Goal: Information Seeking & Learning: Find specific fact

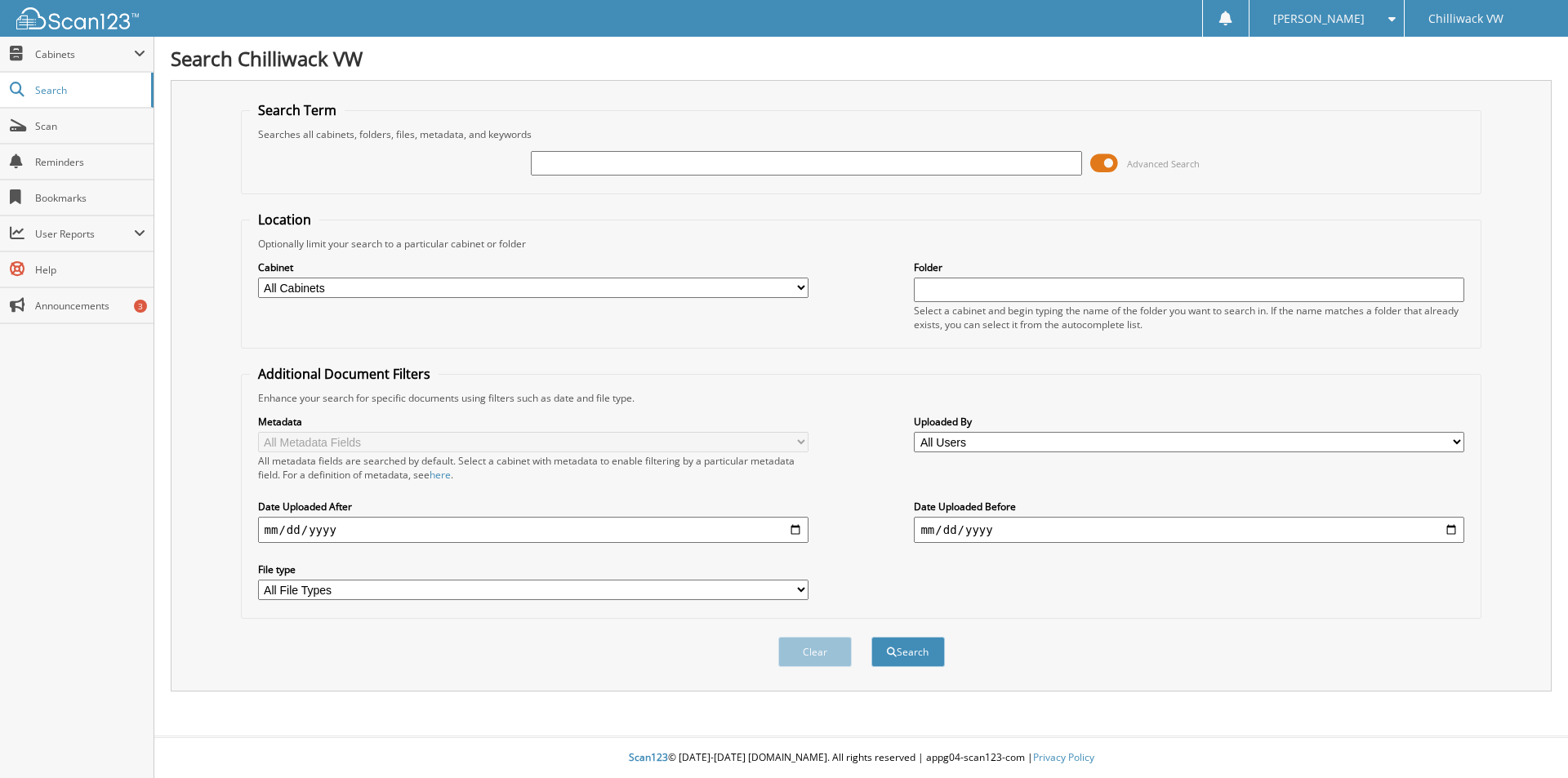
click at [753, 165] on input "text" at bounding box center [806, 163] width 550 height 24
type input "a"
type input "[PERSON_NAME]"
click at [872, 637] on button "Search" at bounding box center [908, 652] width 74 height 30
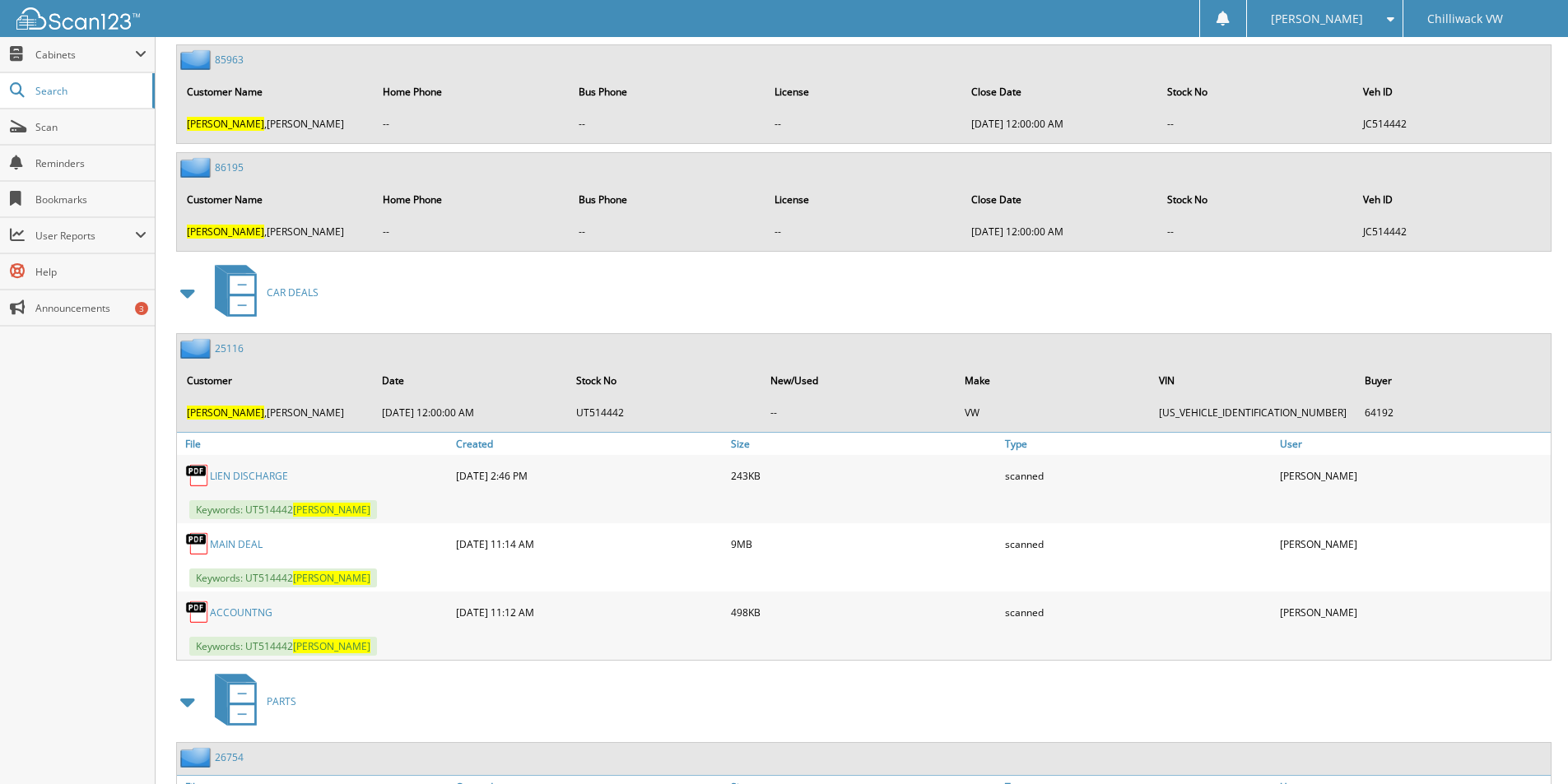
scroll to position [1948, 0]
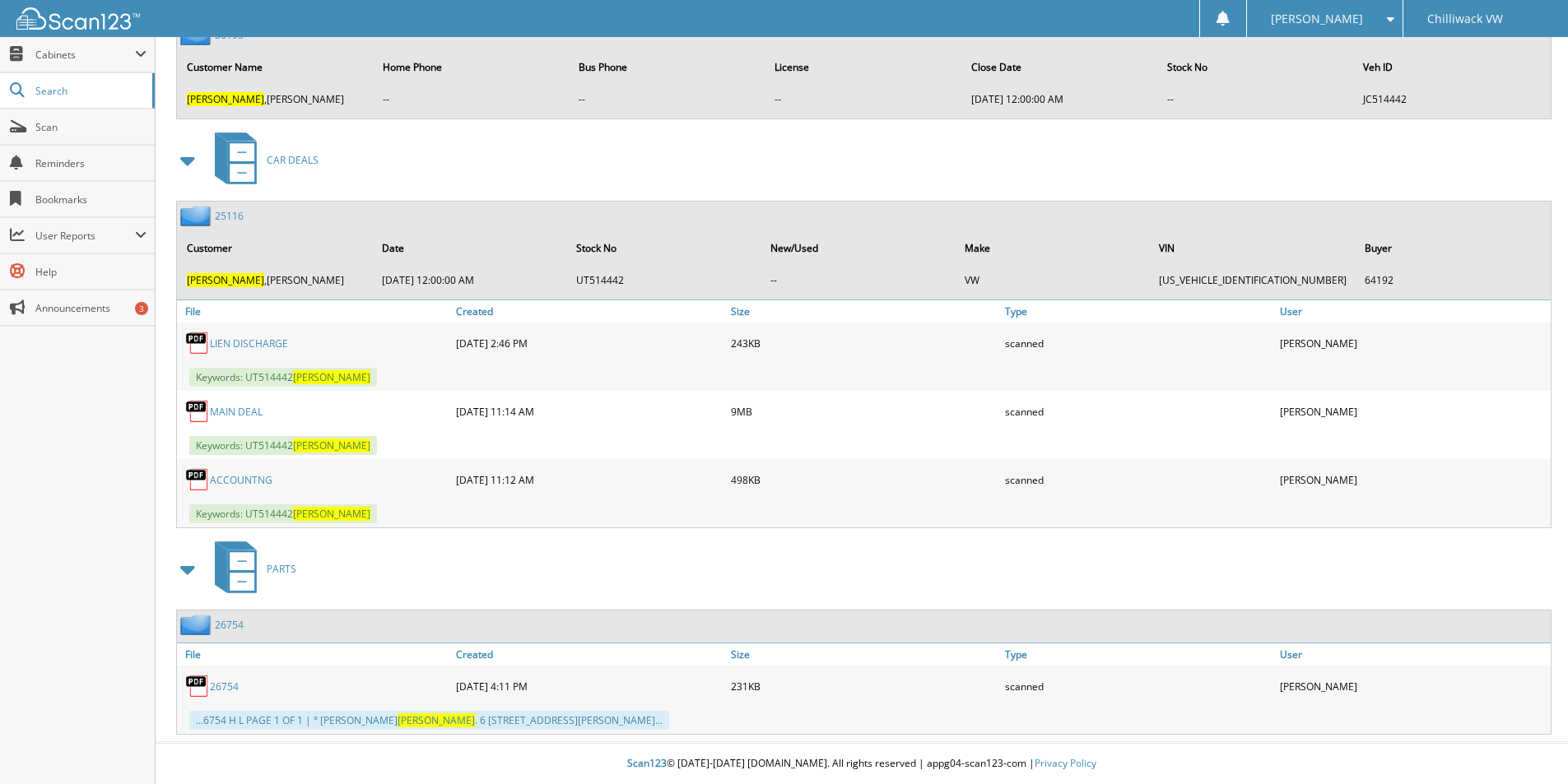
click at [239, 408] on link "MAIN DEAL" at bounding box center [236, 411] width 52 height 14
